Goal: Information Seeking & Learning: Learn about a topic

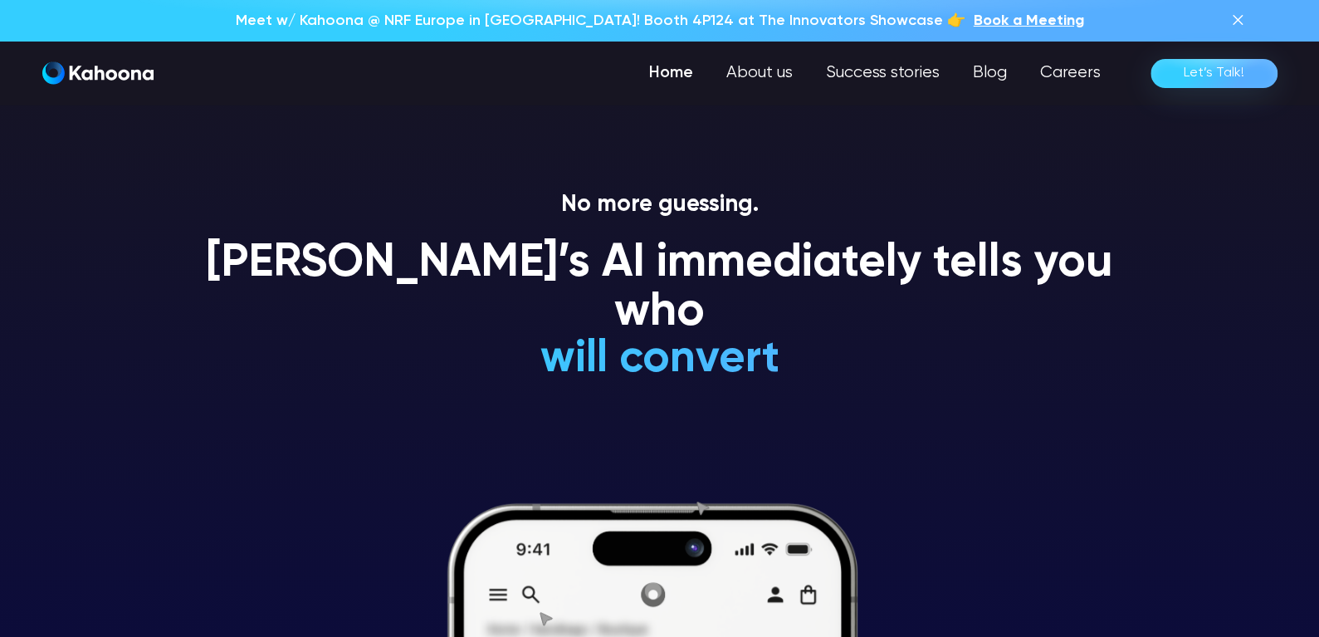
click at [1230, 24] on img at bounding box center [1238, 20] width 20 height 20
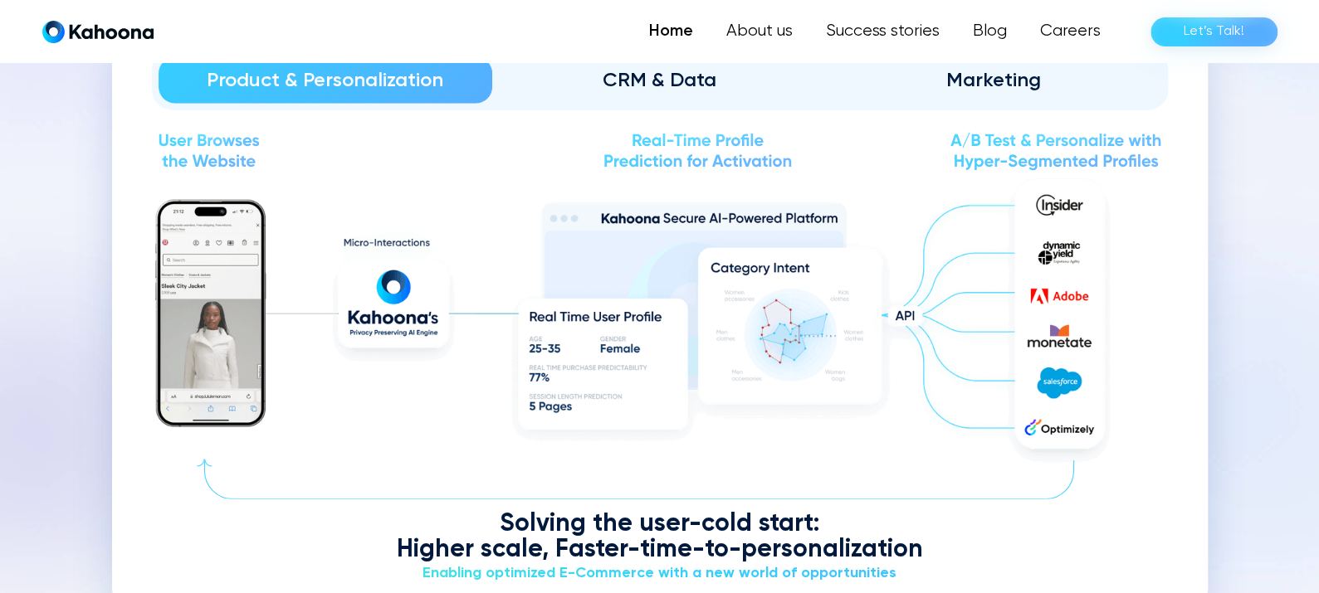
scroll to position [1924, 0]
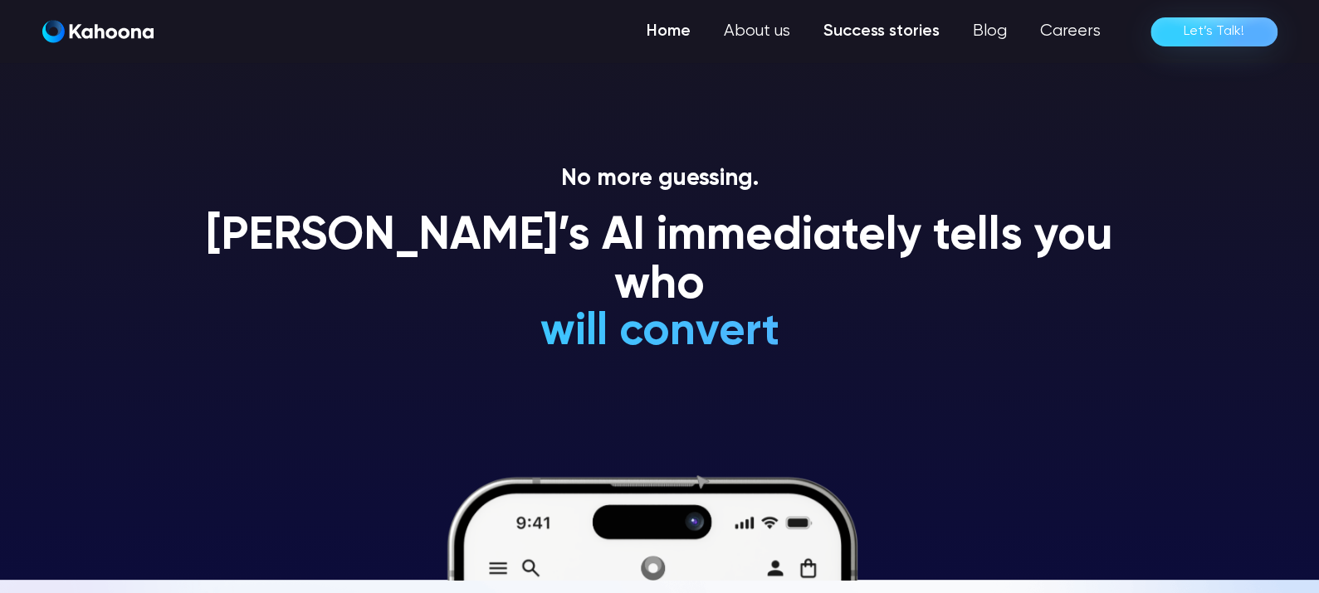
click at [905, 36] on link "Success stories" at bounding box center [881, 31] width 149 height 33
